Goal: Task Accomplishment & Management: Complete application form

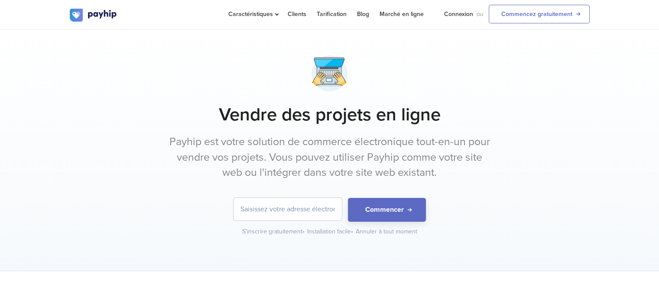
click at [294, 209] on input "email" at bounding box center [288, 209] width 108 height 23
click at [293, 211] on input "email" at bounding box center [288, 209] width 108 height 23
click at [287, 210] on input "[DOMAIN_NAME]" at bounding box center [288, 209] width 108 height 23
click at [289, 205] on input "[DOMAIN_NAME]" at bounding box center [288, 209] width 108 height 23
type input "[EMAIL_ADDRESS][DOMAIN_NAME]"
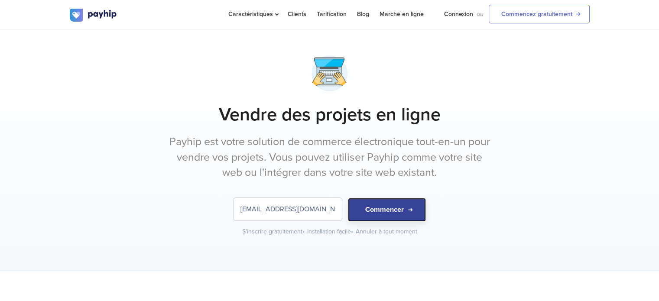
click at [378, 211] on button "Commencer" at bounding box center [387, 210] width 78 height 24
